Goal: Entertainment & Leisure: Consume media (video, audio)

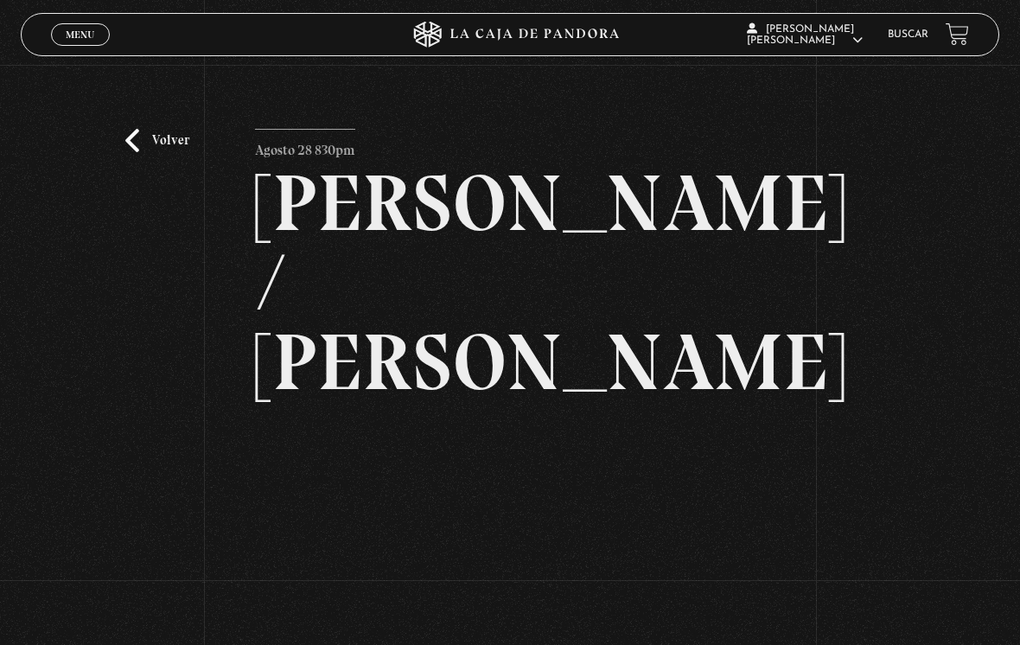
click at [135, 144] on link "Volver" at bounding box center [157, 140] width 64 height 23
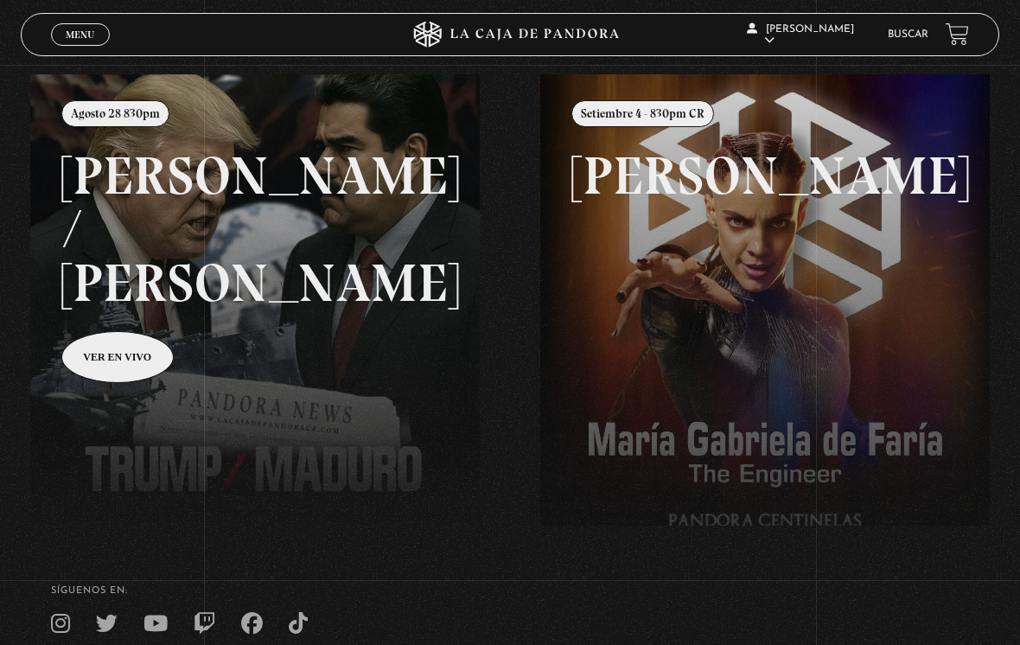
scroll to position [188, 0]
click at [489, 516] on div "Menu Cerrar [PERSON_NAME] En vivos Pandora Centinelas Mi cuenta Salir [GEOGRAPH…" at bounding box center [510, 333] width 1020 height 914
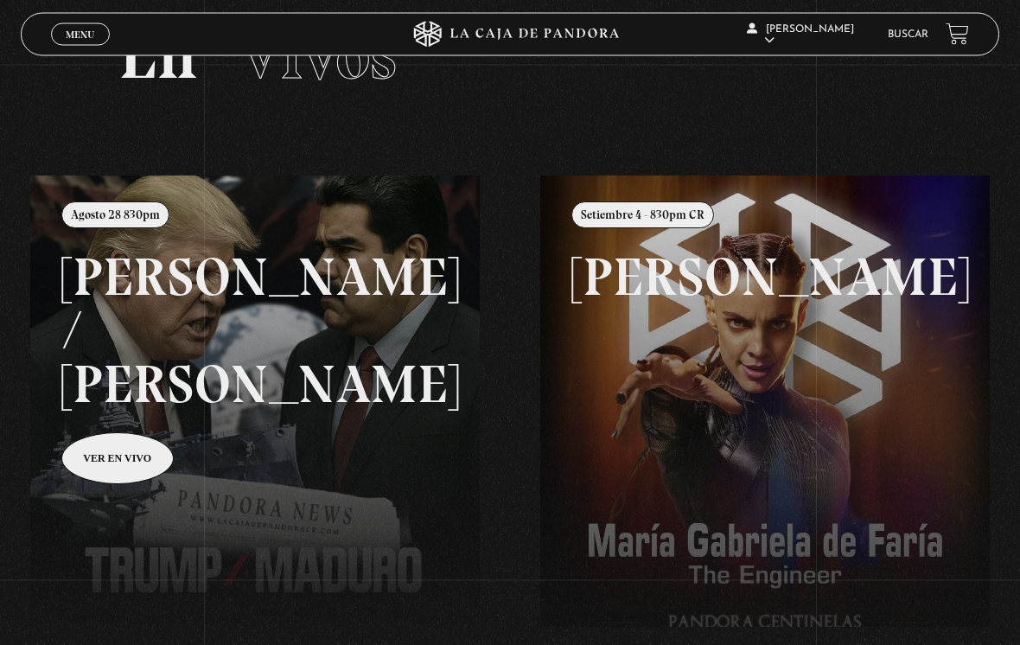
scroll to position [0, 0]
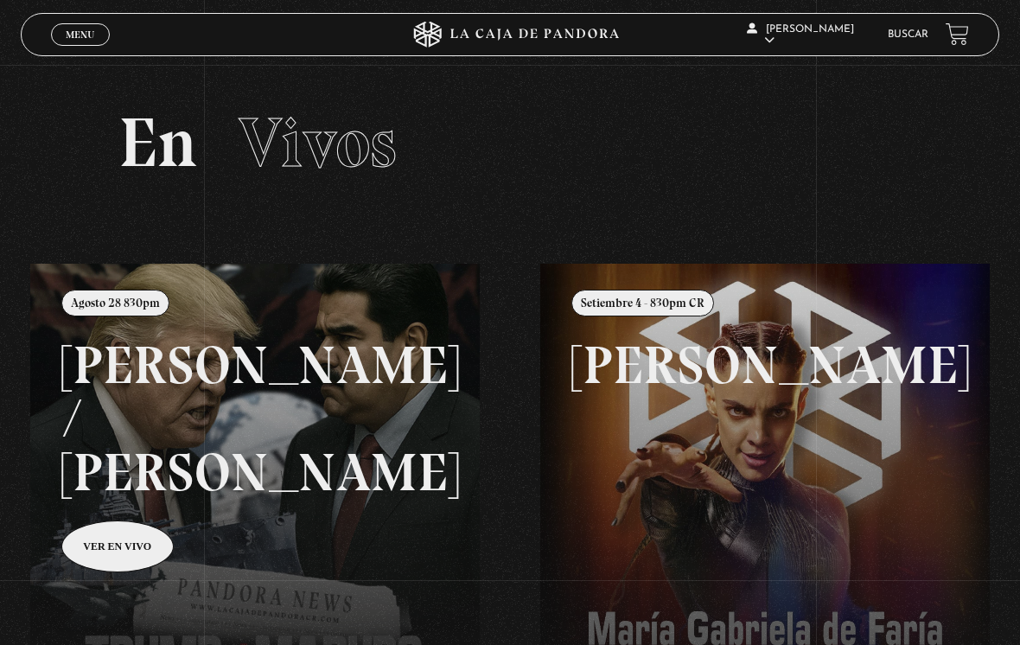
click at [73, 45] on span "Cerrar" at bounding box center [80, 50] width 41 height 12
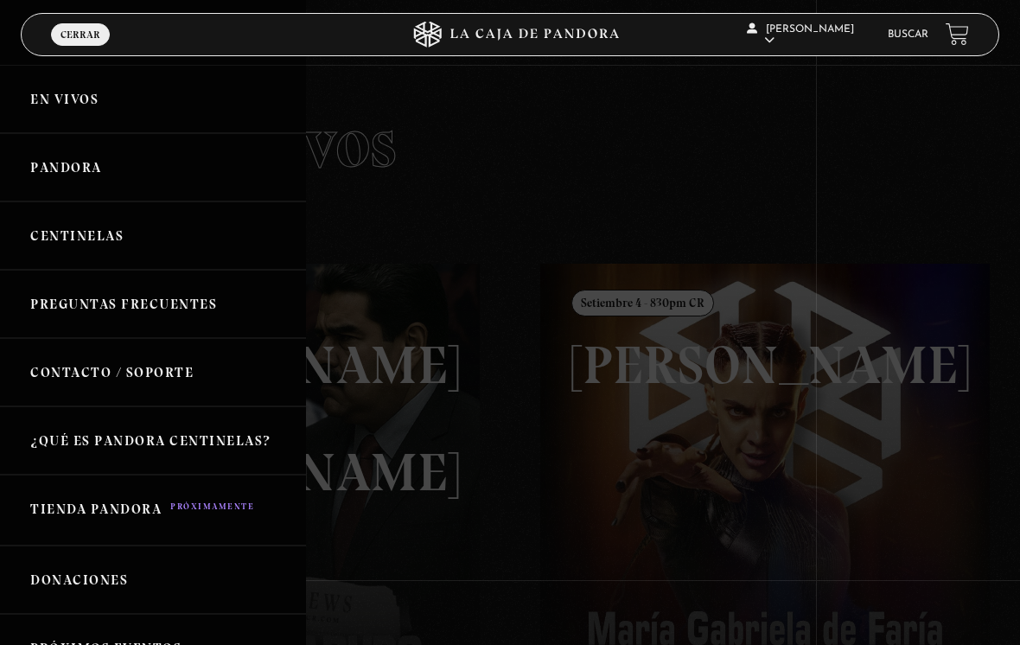
click at [108, 169] on link "Pandora" at bounding box center [153, 167] width 306 height 68
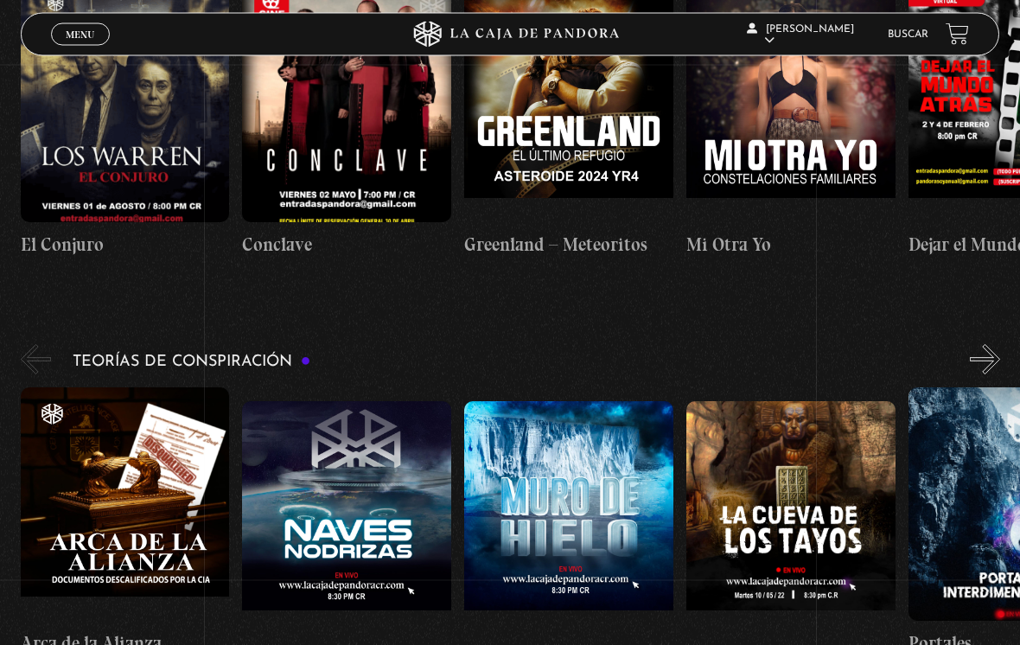
scroll to position [3038, 0]
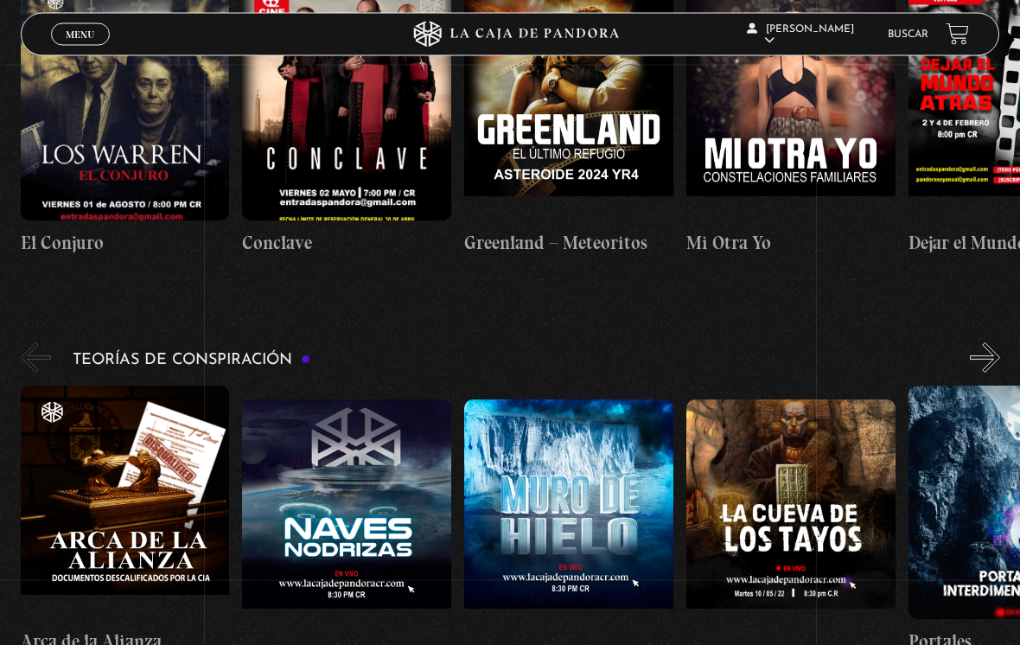
click at [394, 482] on figure at bounding box center [346, 516] width 209 height 233
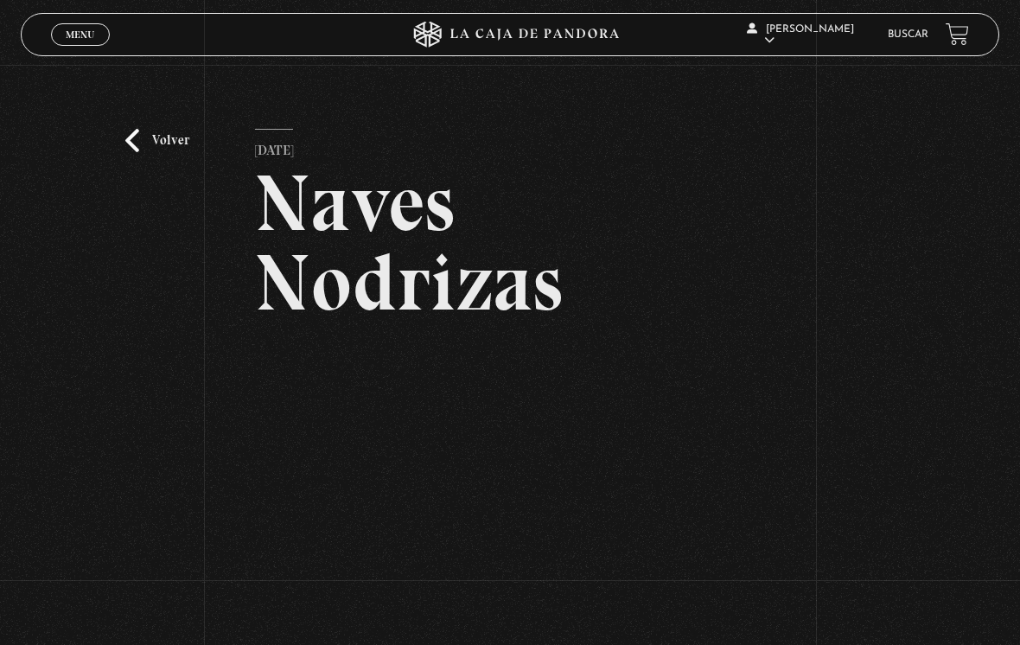
click at [130, 143] on link "Volver" at bounding box center [157, 140] width 64 height 23
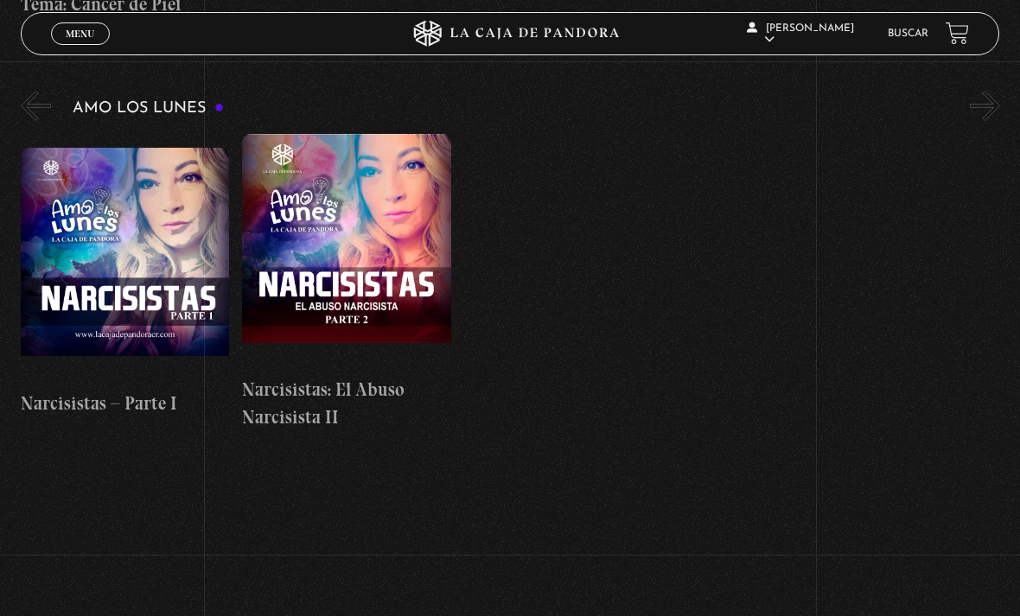
scroll to position [0, 2663]
